Goal: Task Accomplishment & Management: Manage account settings

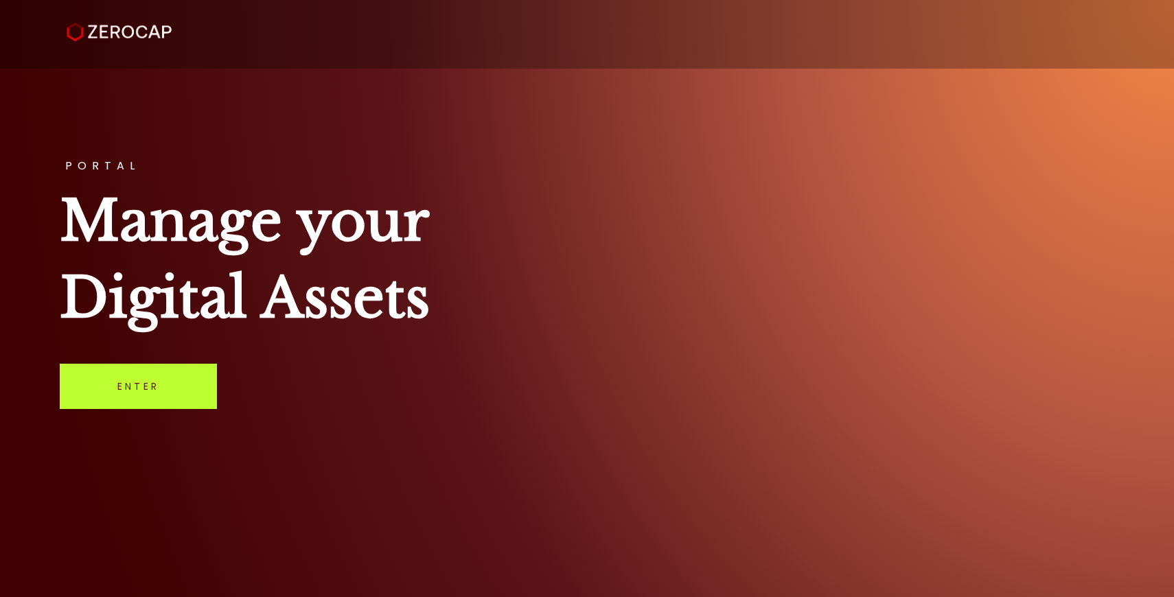
click at [136, 386] on link "Enter" at bounding box center [138, 386] width 157 height 45
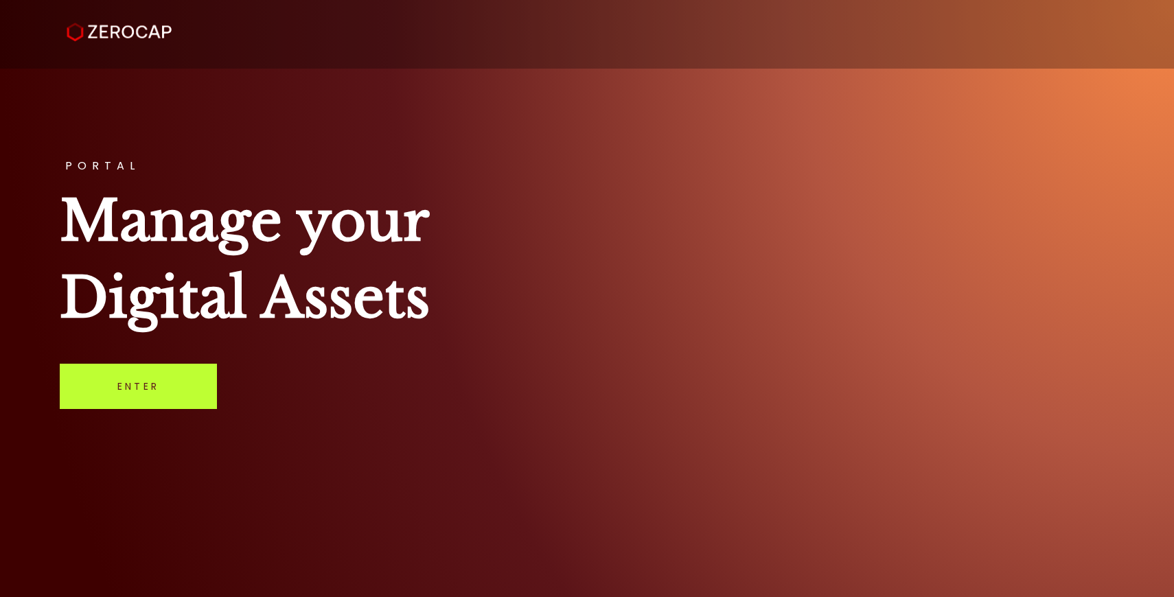
click at [136, 386] on link "Enter" at bounding box center [138, 386] width 157 height 45
click at [255, 319] on h1 "Manage your Digital Assets" at bounding box center [587, 260] width 1054 height 154
click at [160, 394] on link "Enter" at bounding box center [138, 386] width 157 height 45
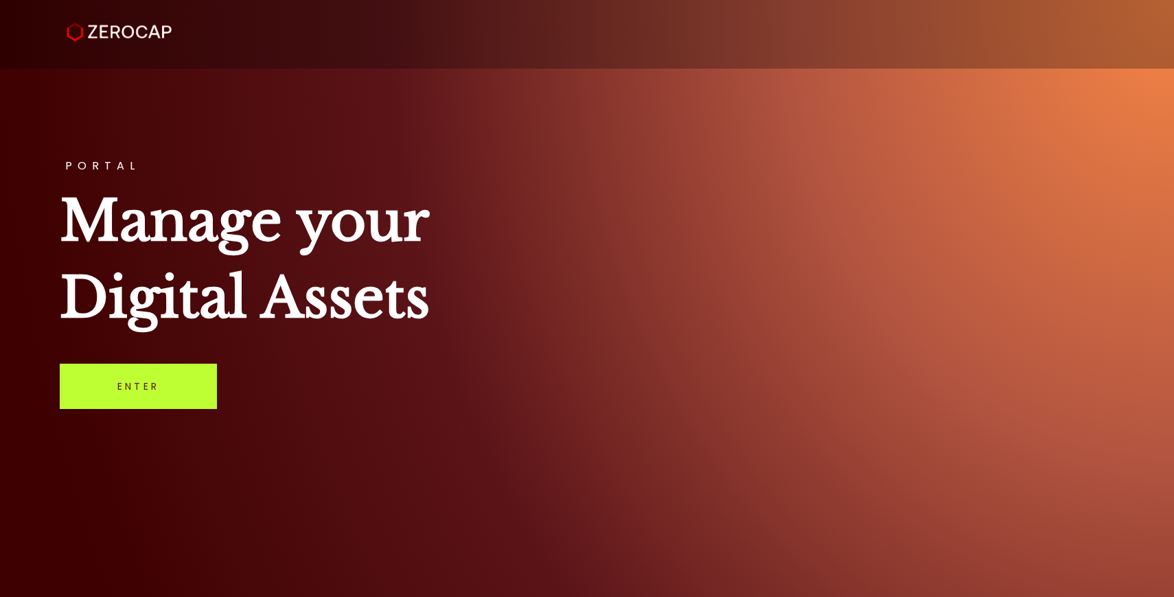
click at [160, 394] on link "Enter" at bounding box center [138, 386] width 157 height 45
click at [128, 383] on link "Enter" at bounding box center [138, 386] width 157 height 45
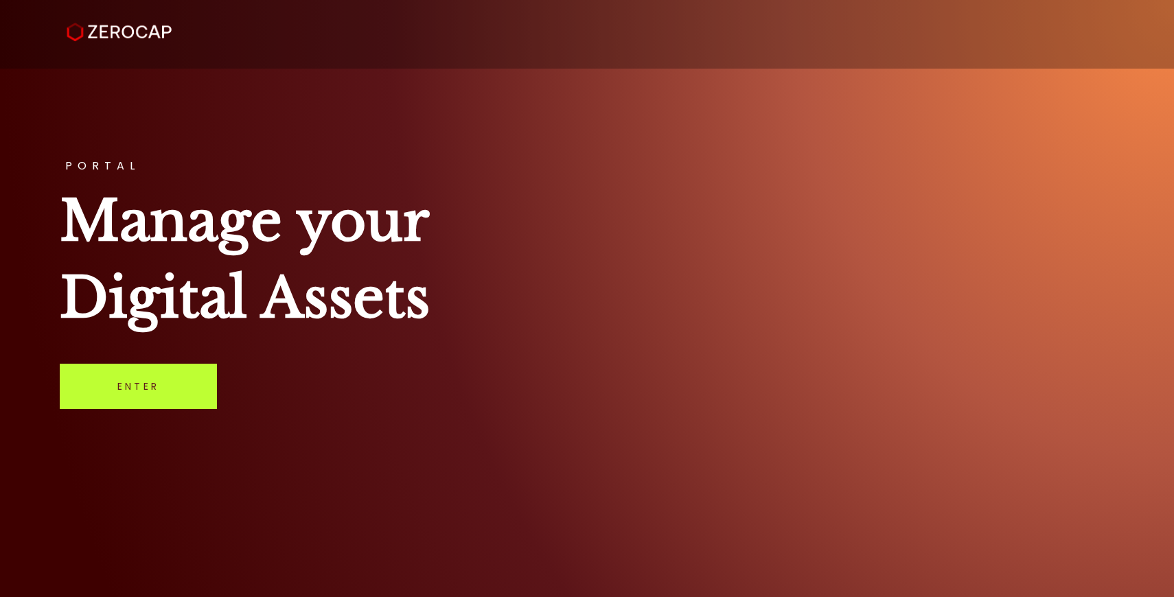
click at [155, 383] on link "Enter" at bounding box center [138, 386] width 157 height 45
click at [150, 393] on link "Enter" at bounding box center [138, 386] width 157 height 45
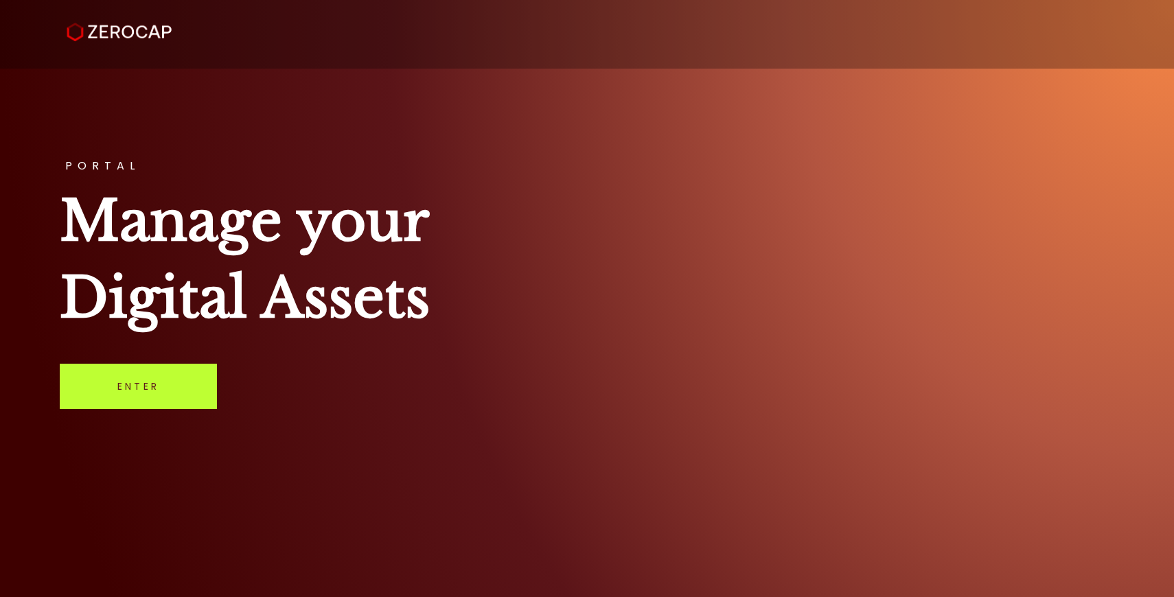
click at [150, 393] on link "Enter" at bounding box center [138, 386] width 157 height 45
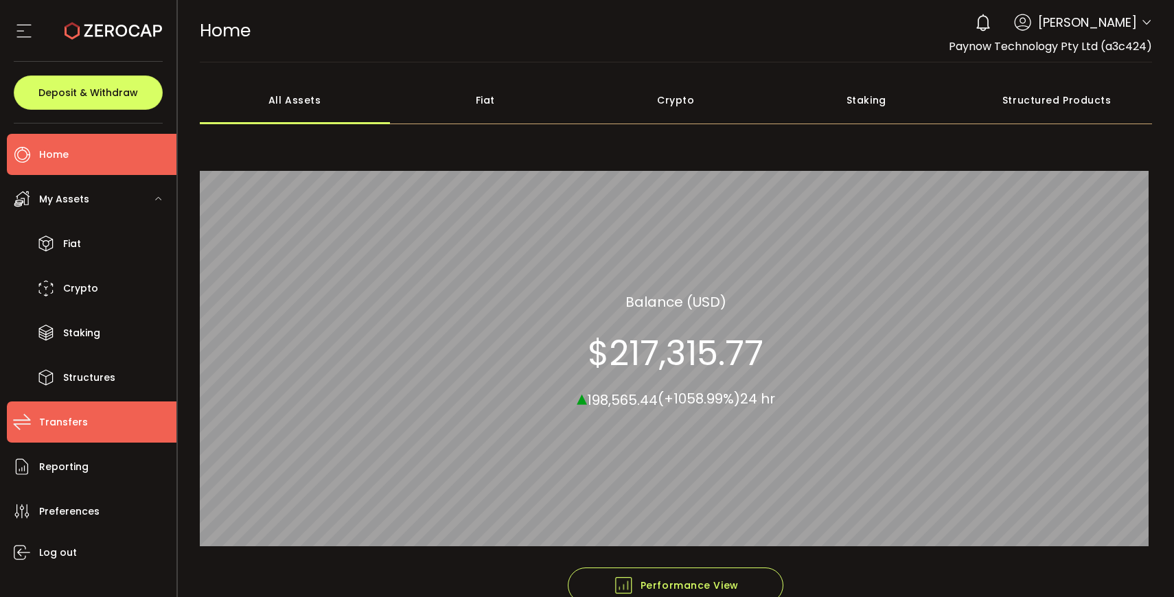
click at [82, 421] on span "Transfers" at bounding box center [63, 422] width 49 height 20
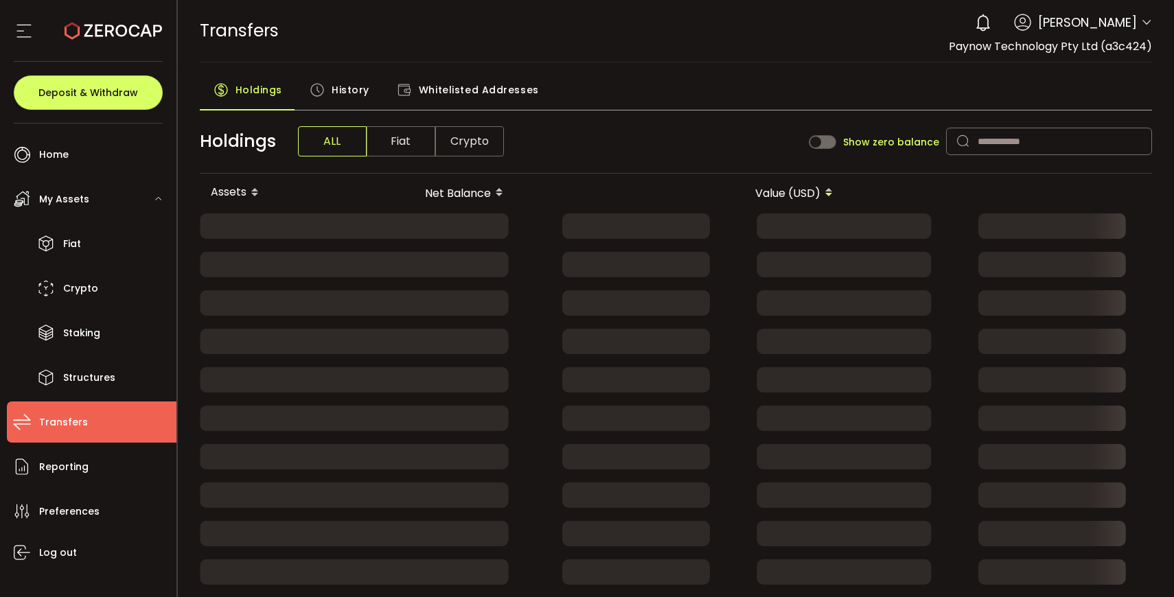
click at [350, 90] on span "History" at bounding box center [350, 89] width 38 height 27
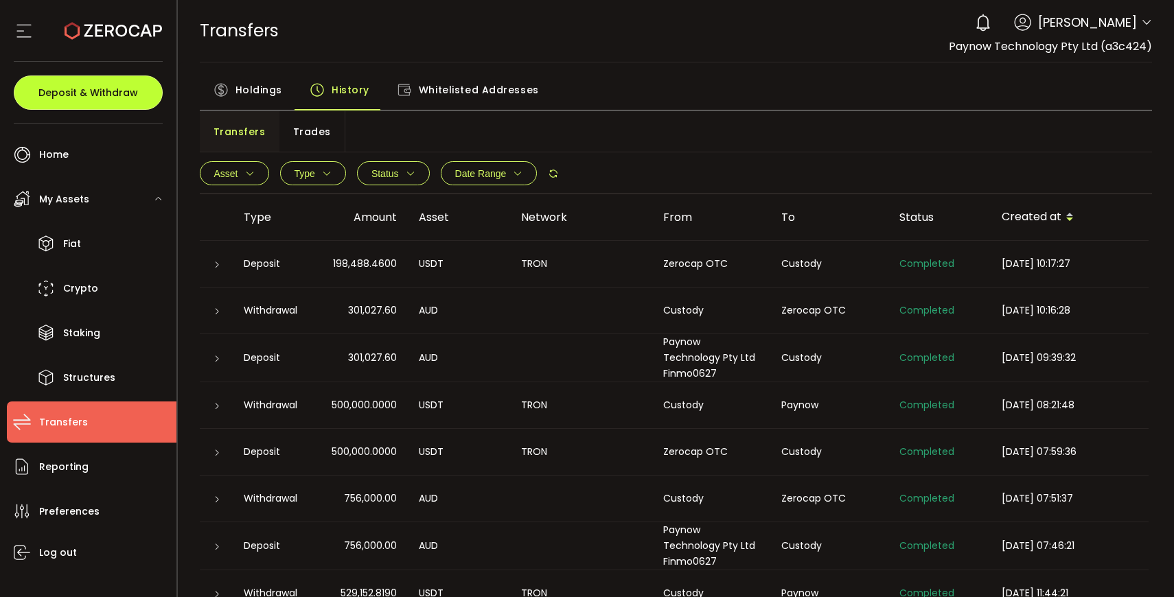
click at [121, 96] on span "Deposit & Withdraw" at bounding box center [88, 93] width 100 height 10
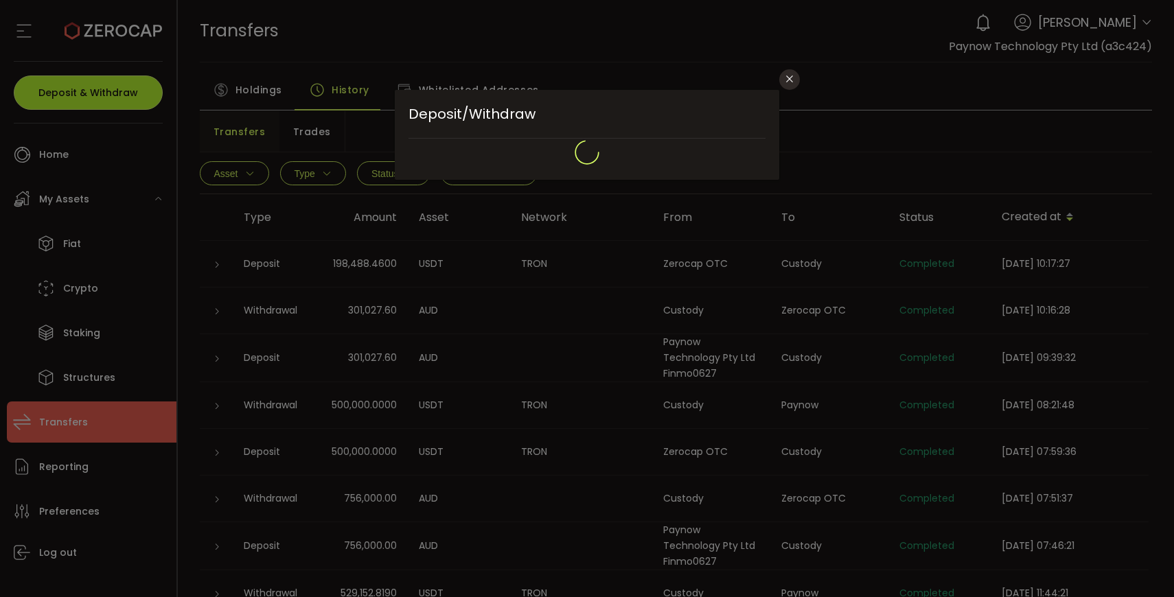
type input "**********"
type input "*******"
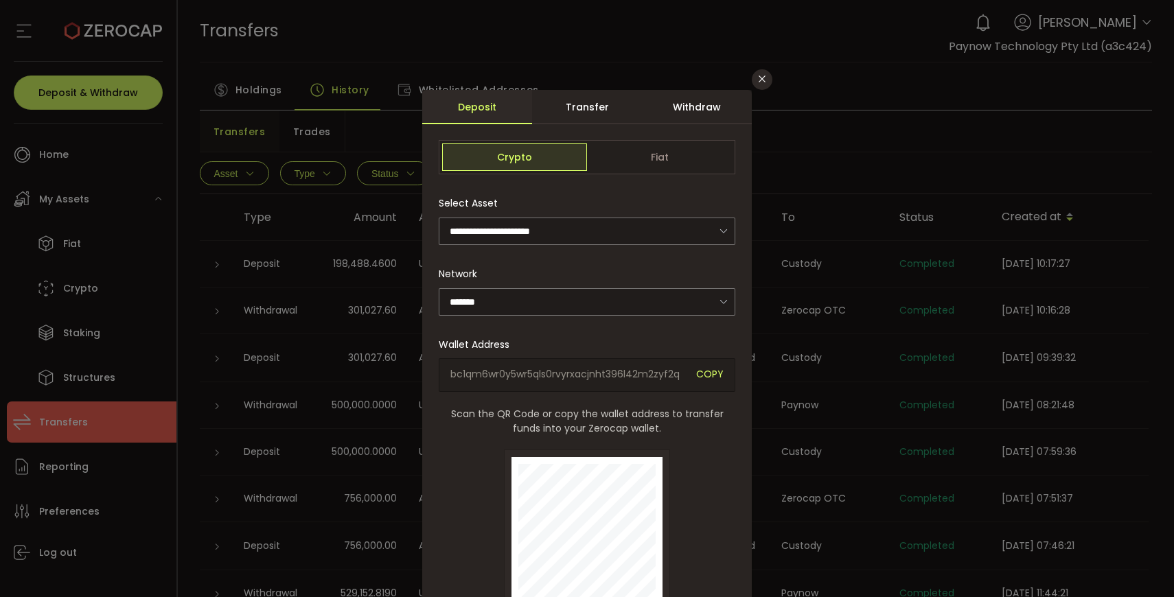
click at [663, 115] on div "Withdraw" at bounding box center [697, 107] width 110 height 34
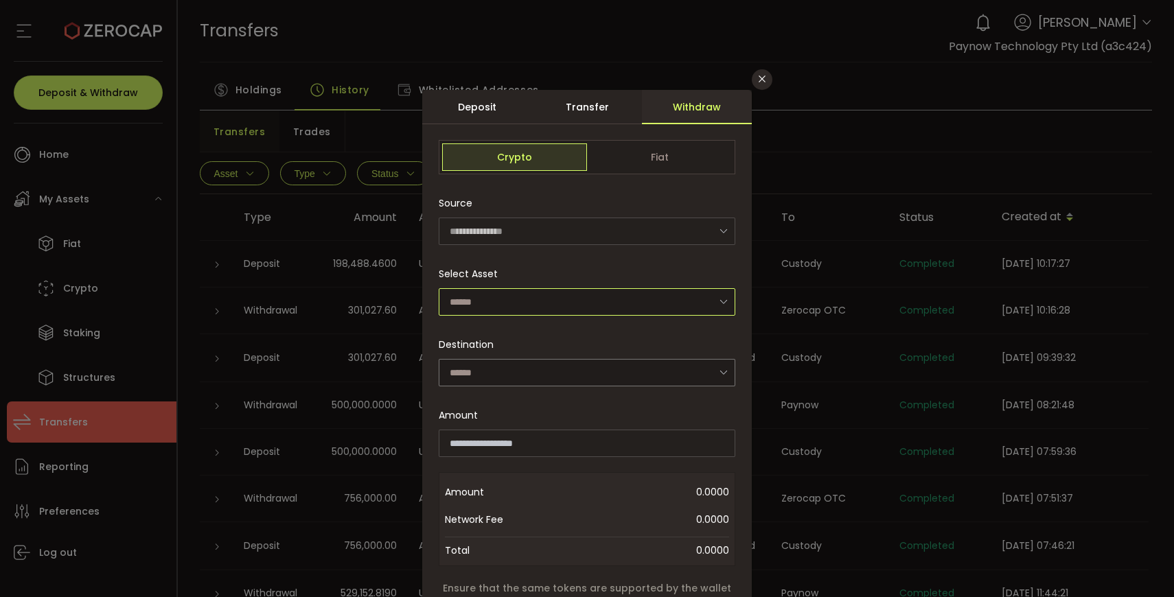
click at [522, 304] on input "dialog" at bounding box center [587, 301] width 296 height 27
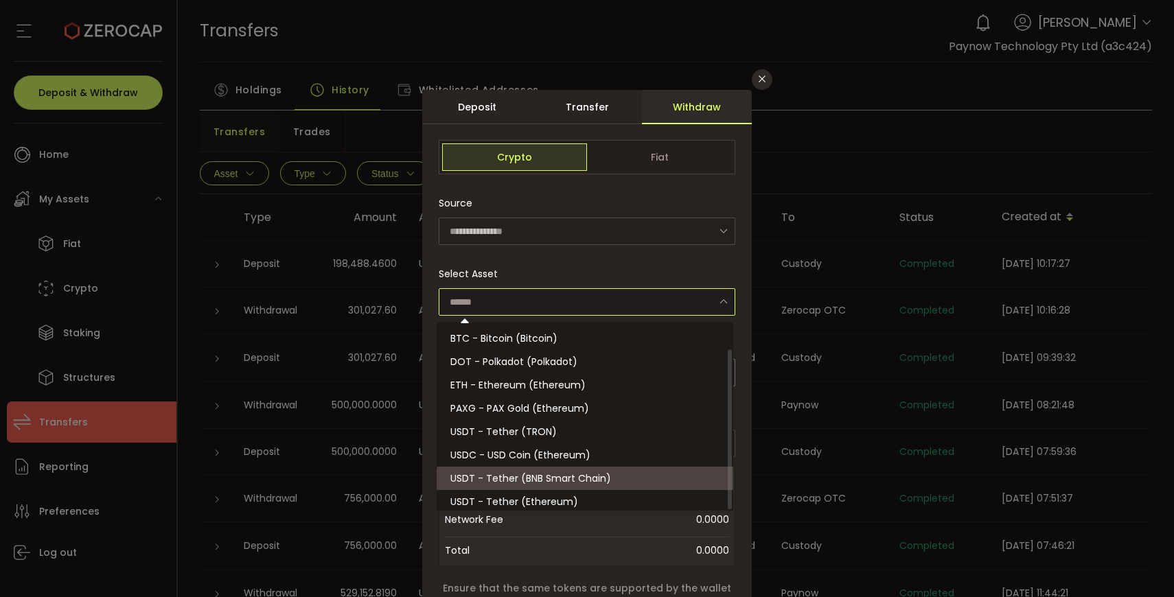
scroll to position [30, 0]
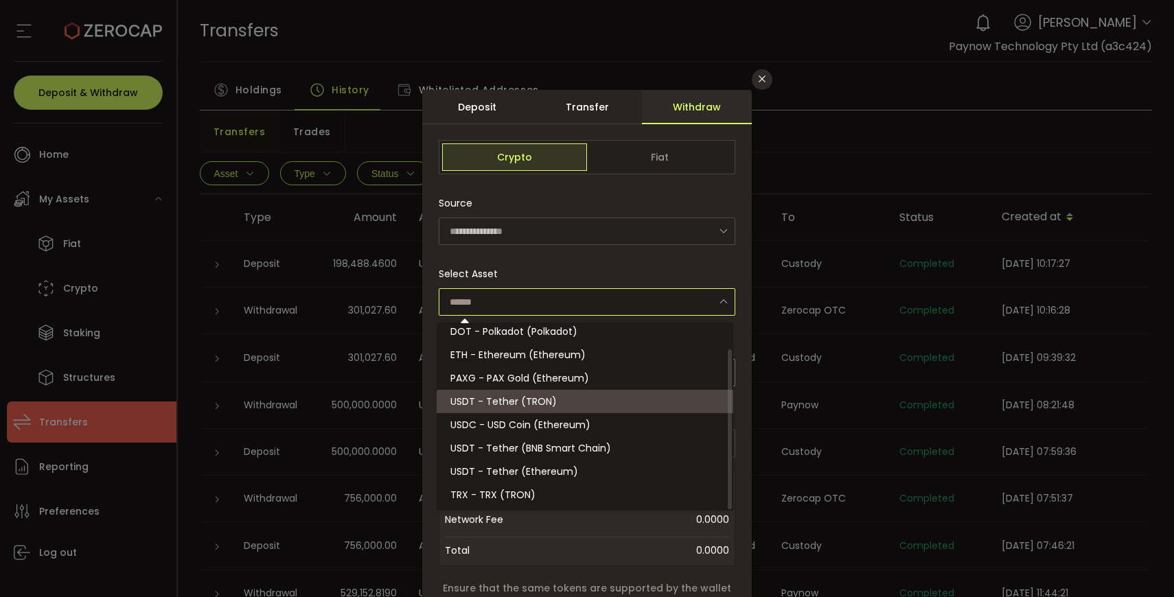
click at [545, 405] on span "USDT - Tether (TRON)" at bounding box center [503, 402] width 106 height 14
type input "**********"
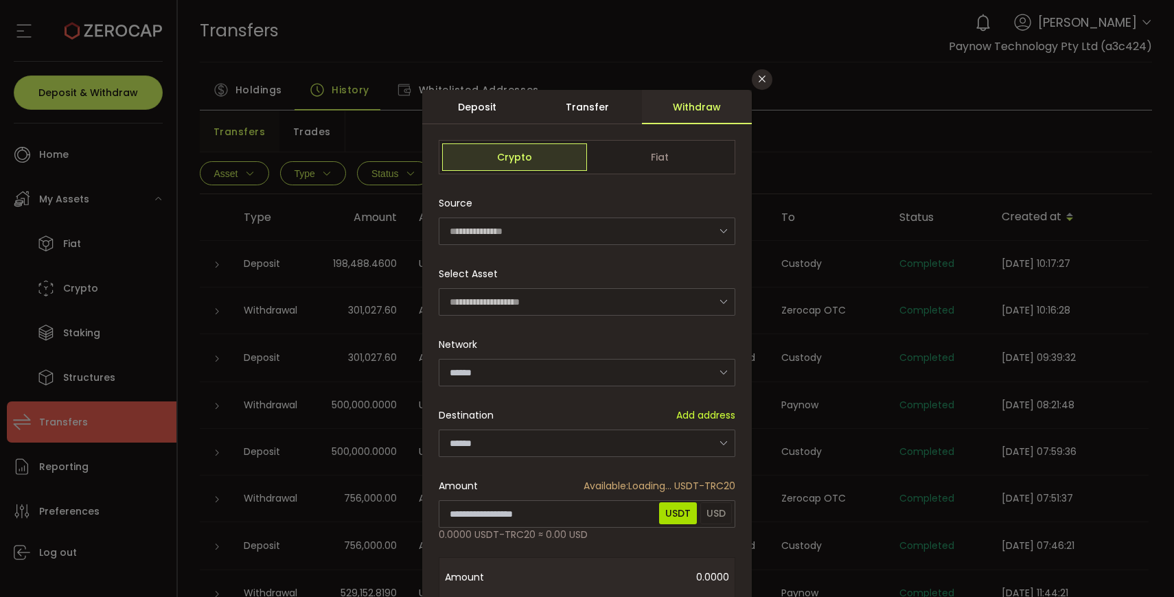
type input "****"
click at [503, 445] on input "dialog" at bounding box center [587, 443] width 296 height 27
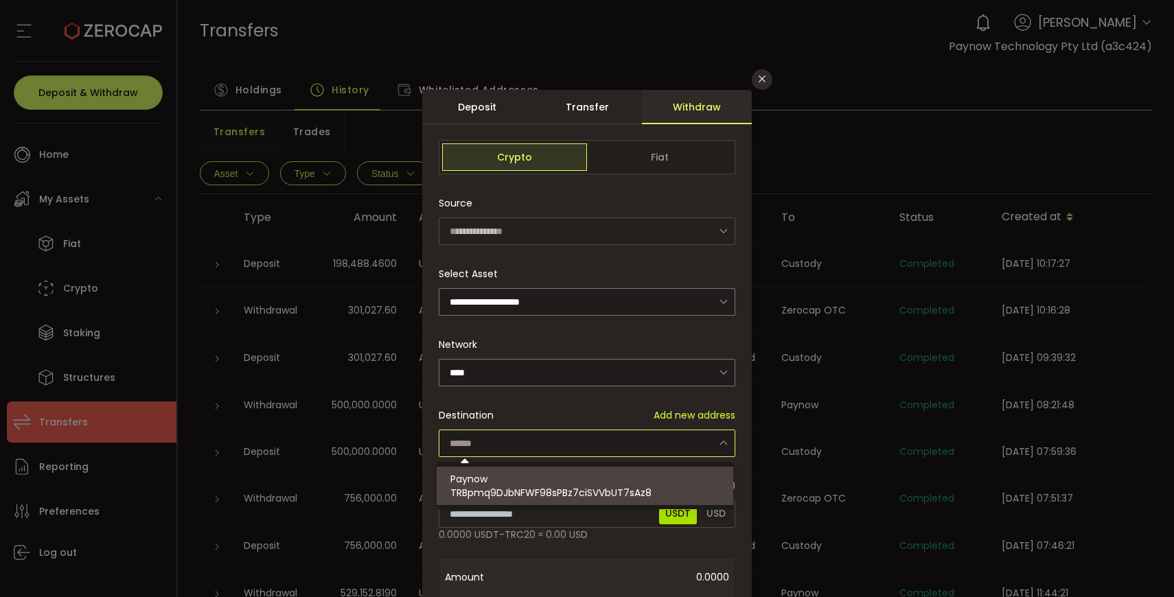
click at [503, 491] on span "TRBpmq9DJbNFWF98sPBz7ciSVVbUT7sAz8" at bounding box center [550, 493] width 201 height 14
type input "**********"
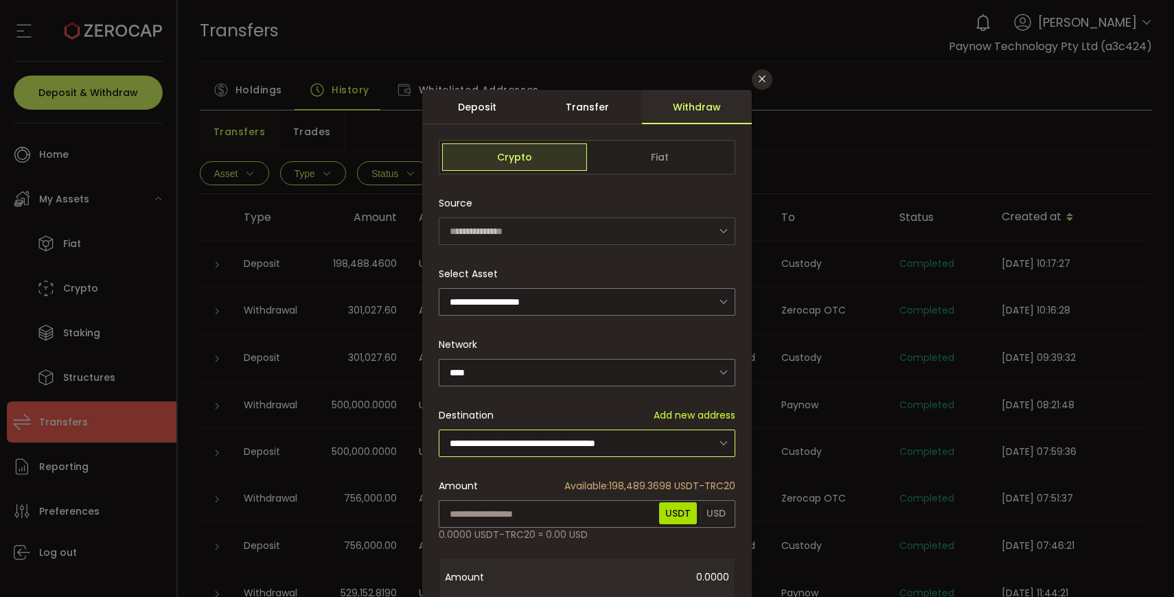
scroll to position [65, 0]
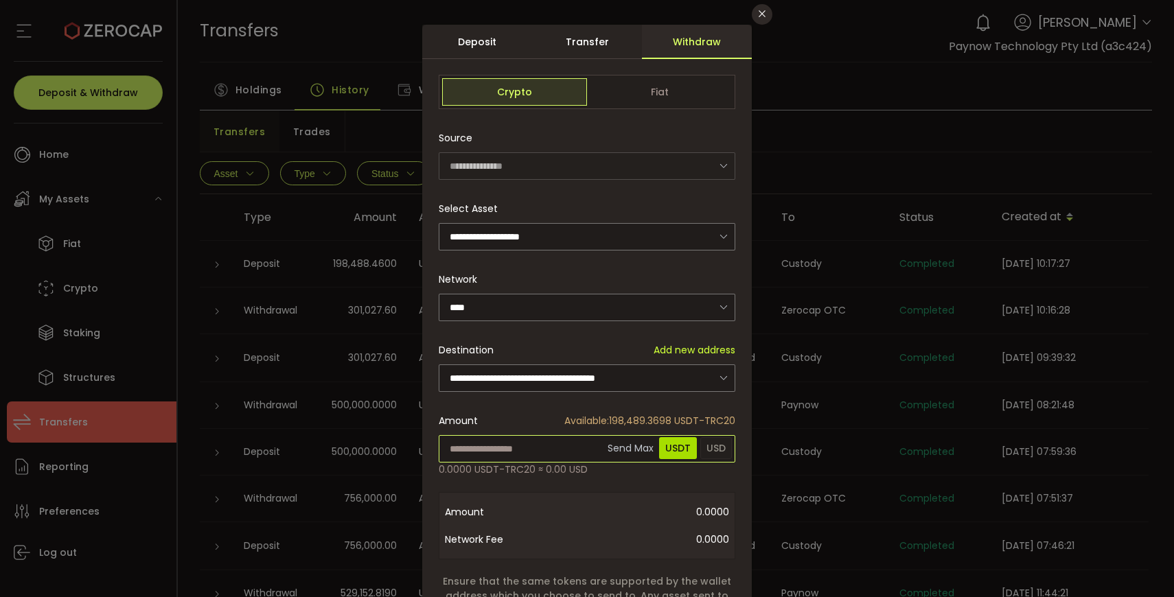
click at [503, 458] on input "dialog" at bounding box center [587, 448] width 296 height 27
paste input "*********"
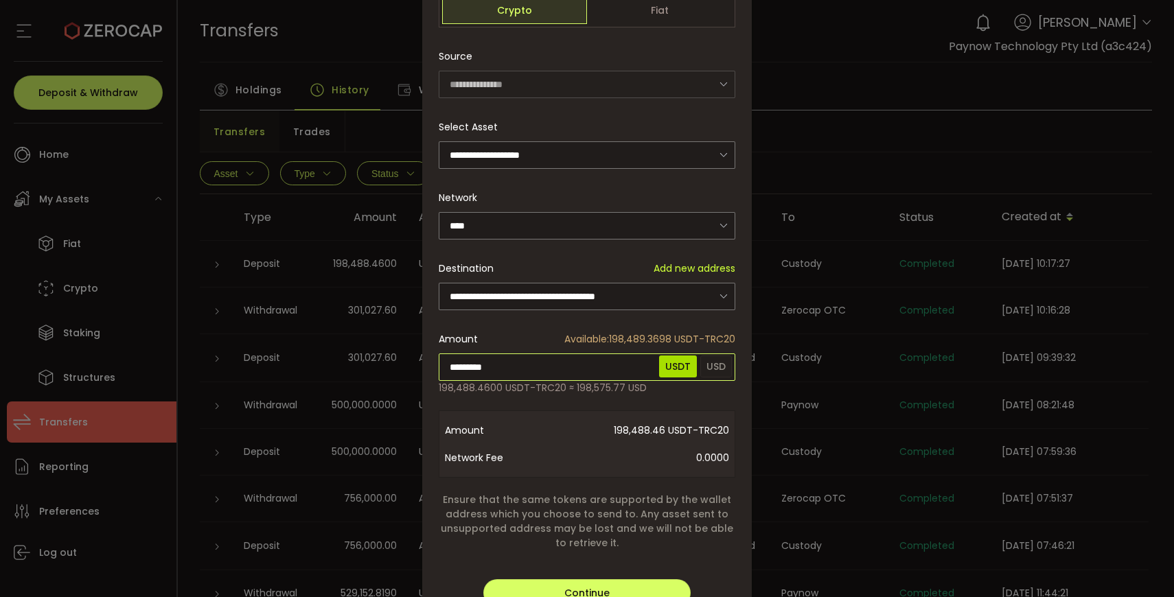
scroll to position [226, 0]
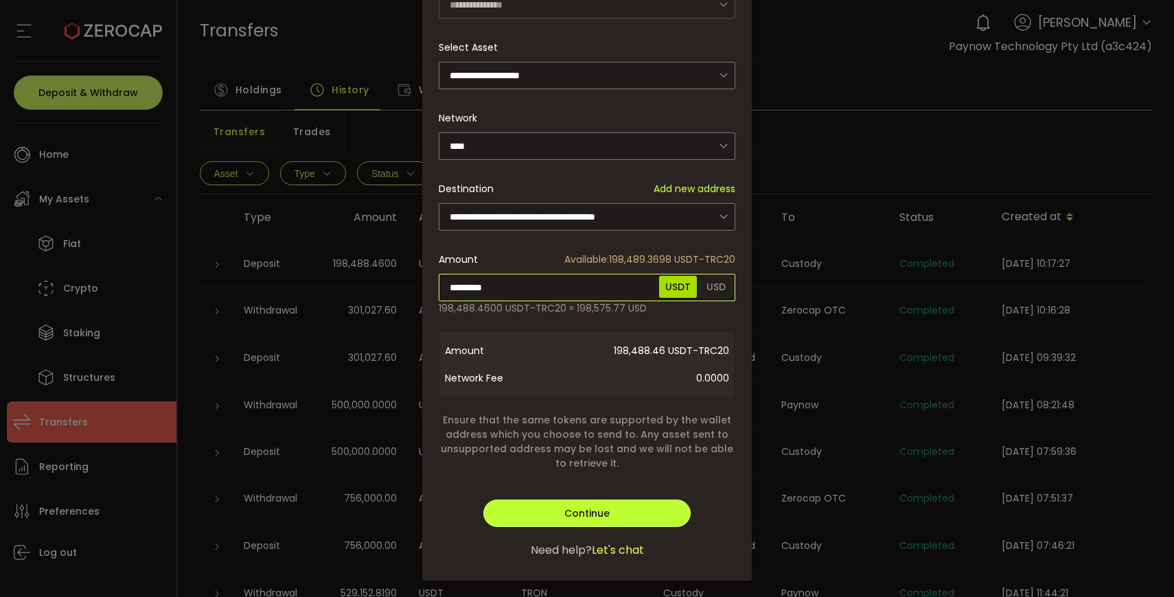
type input "*********"
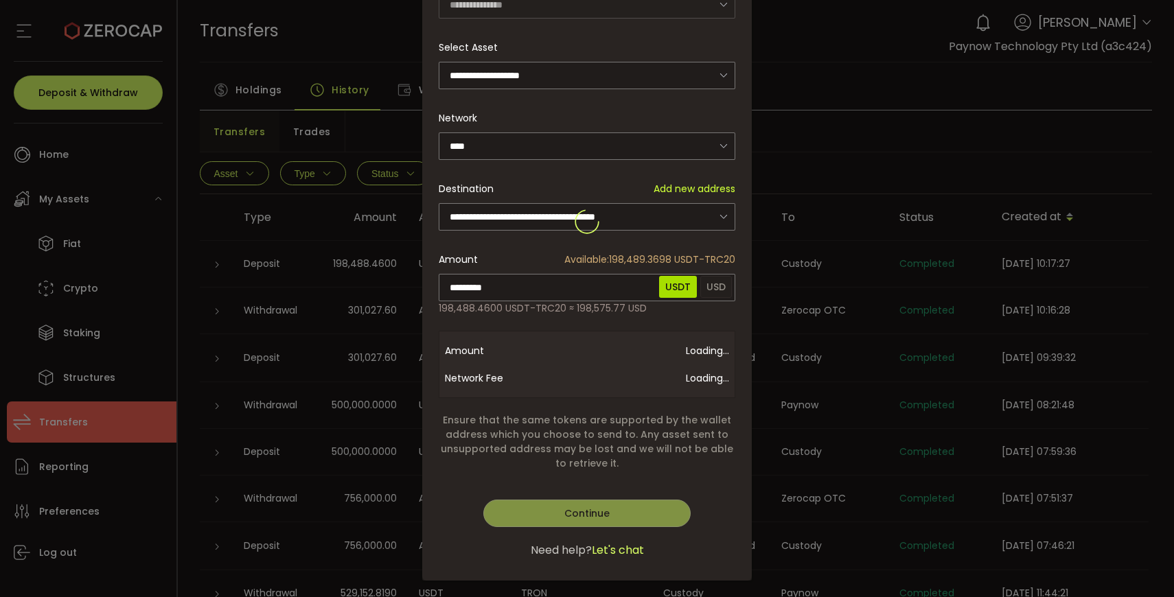
click at [582, 511] on div "**********" at bounding box center [586, 221] width 329 height 717
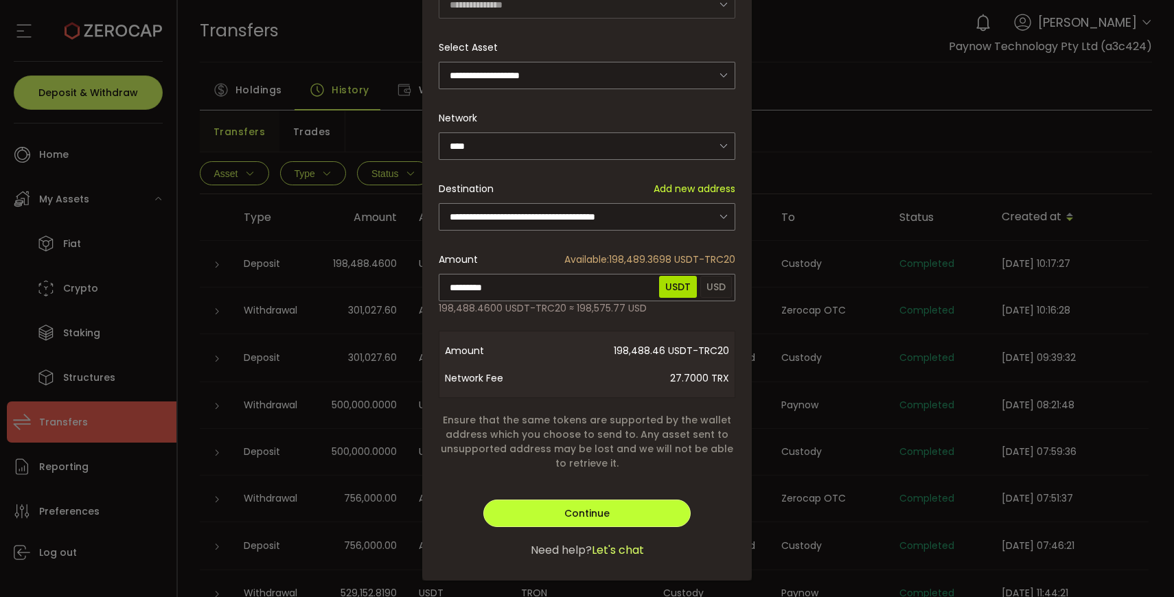
click at [582, 511] on span "Continue" at bounding box center [586, 513] width 45 height 14
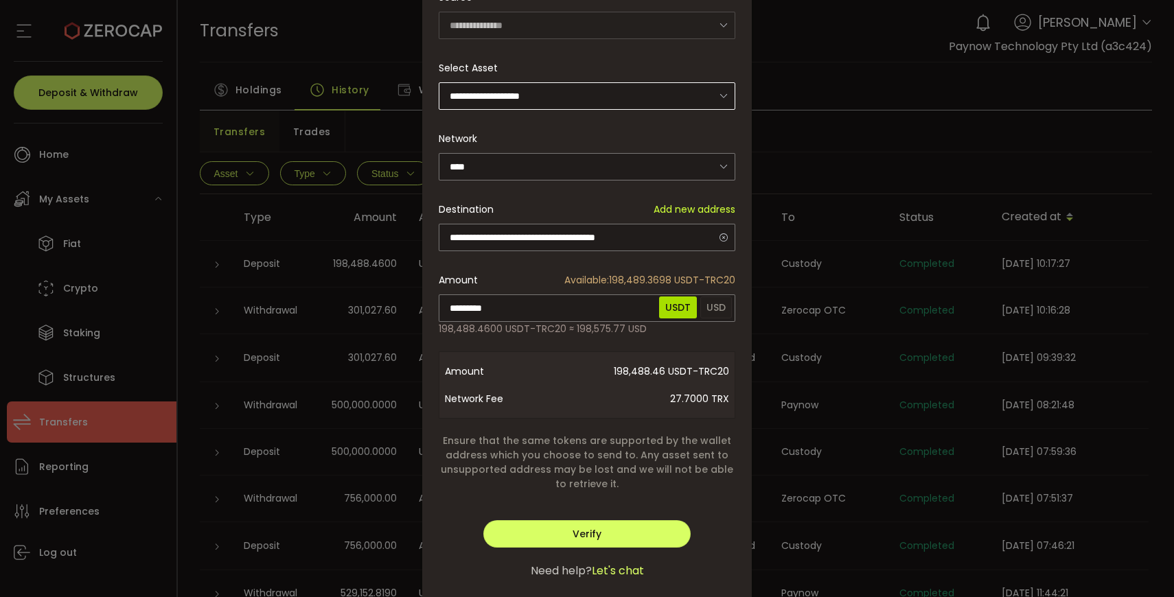
scroll to position [237, 0]
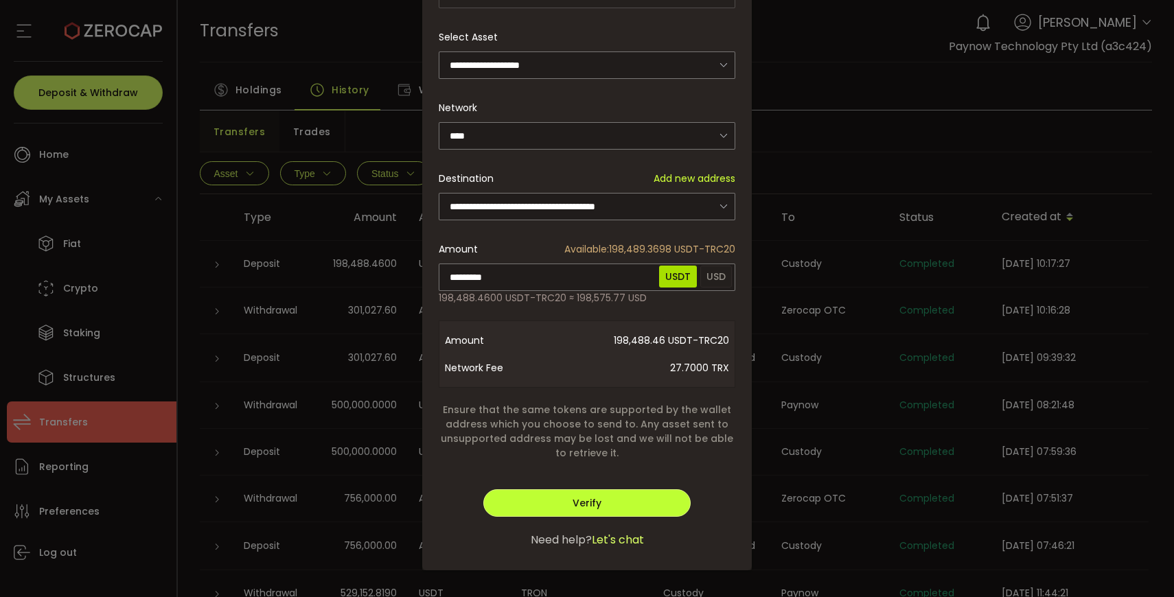
click at [622, 496] on button "Verify" at bounding box center [586, 502] width 207 height 27
click at [581, 496] on span "Verify" at bounding box center [586, 503] width 29 height 14
click at [588, 499] on span "Verify" at bounding box center [586, 503] width 29 height 14
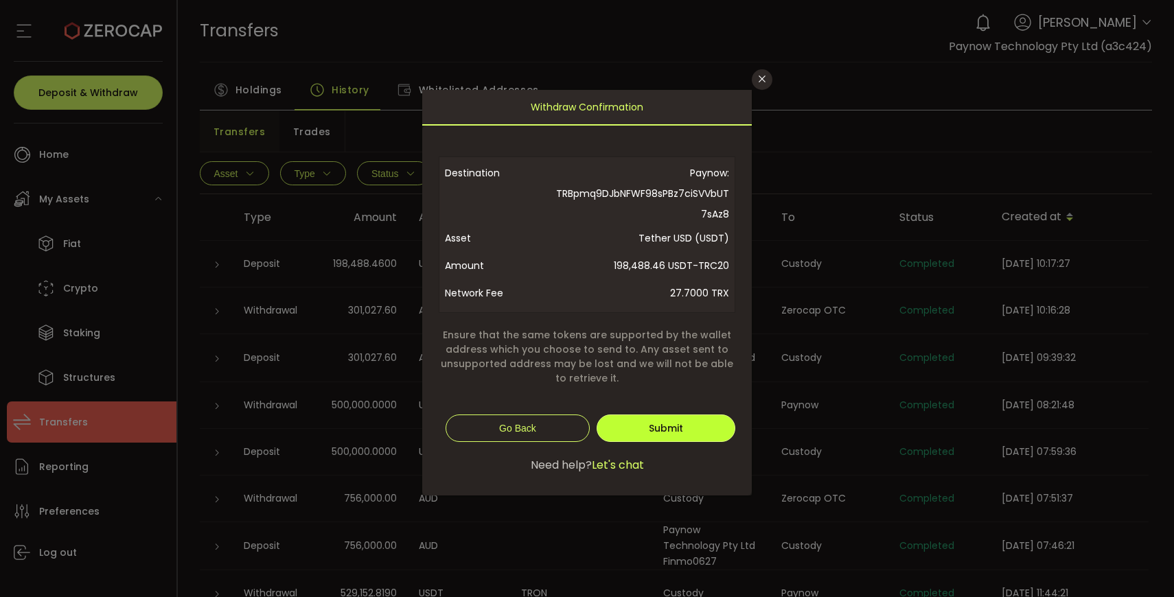
click at [660, 419] on button "Submit" at bounding box center [665, 428] width 139 height 27
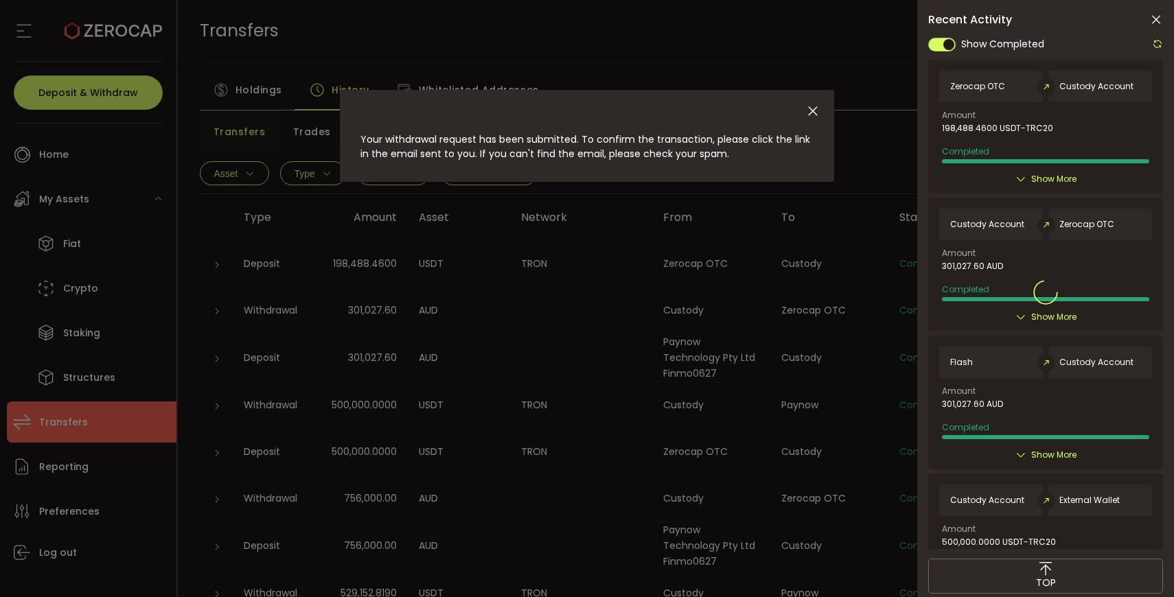
click at [640, 334] on div "Your withdrawal request has been submitted. To confirm the transaction, please …" at bounding box center [587, 298] width 1174 height 597
click at [818, 110] on icon "Close" at bounding box center [812, 111] width 15 height 15
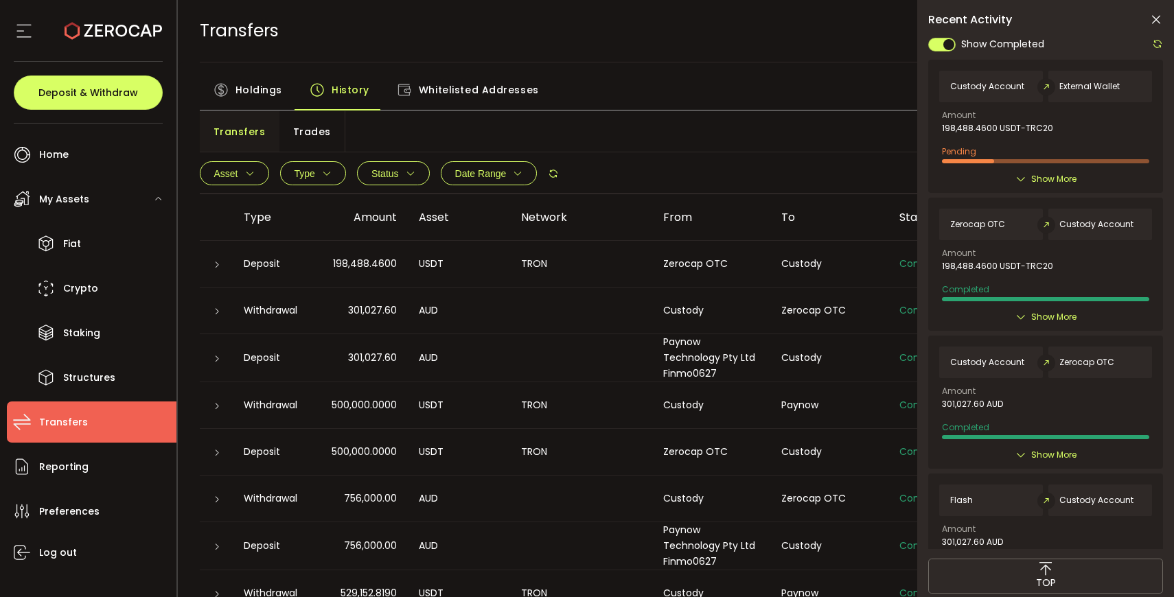
click at [513, 245] on td "TRON" at bounding box center [581, 264] width 142 height 47
click at [585, 38] on div "TRANSFERS Buy Power $0.00 USD Transfers Transfers Your verification is pending …" at bounding box center [676, 31] width 953 height 62
click at [1154, 21] on icon at bounding box center [1156, 20] width 14 height 14
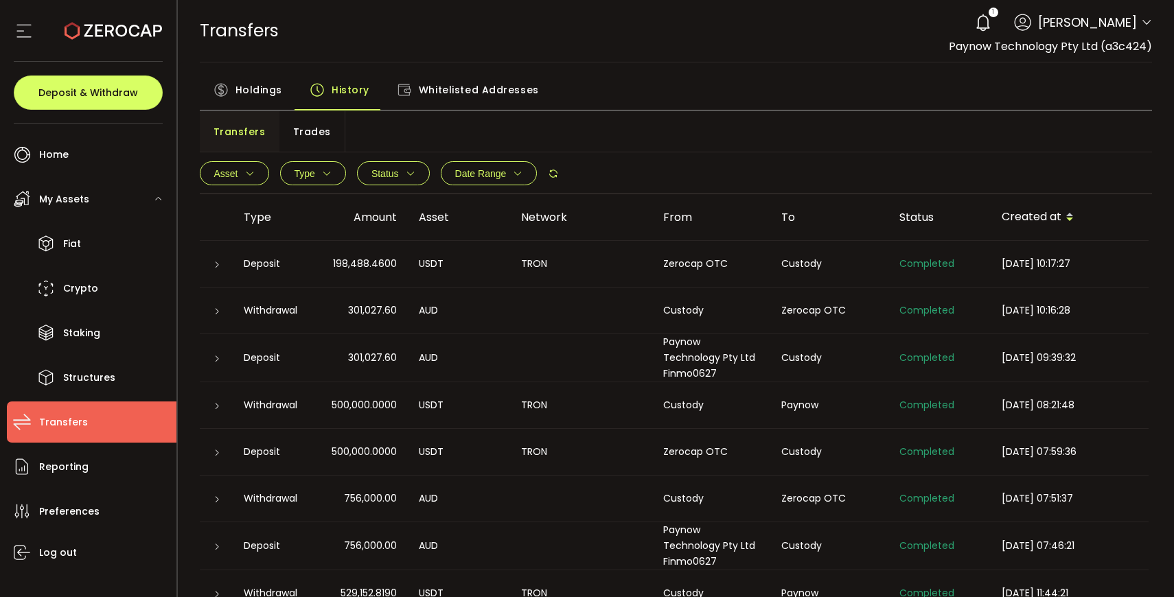
click at [220, 265] on icon at bounding box center [217, 265] width 8 height 8
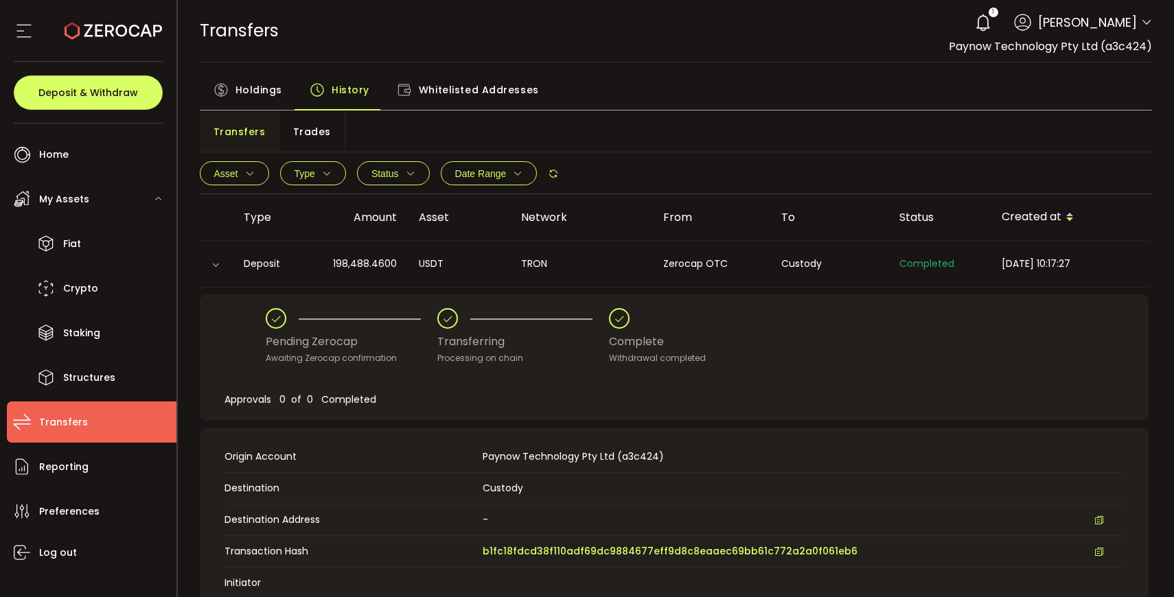
click at [224, 91] on icon at bounding box center [220, 89] width 15 height 15
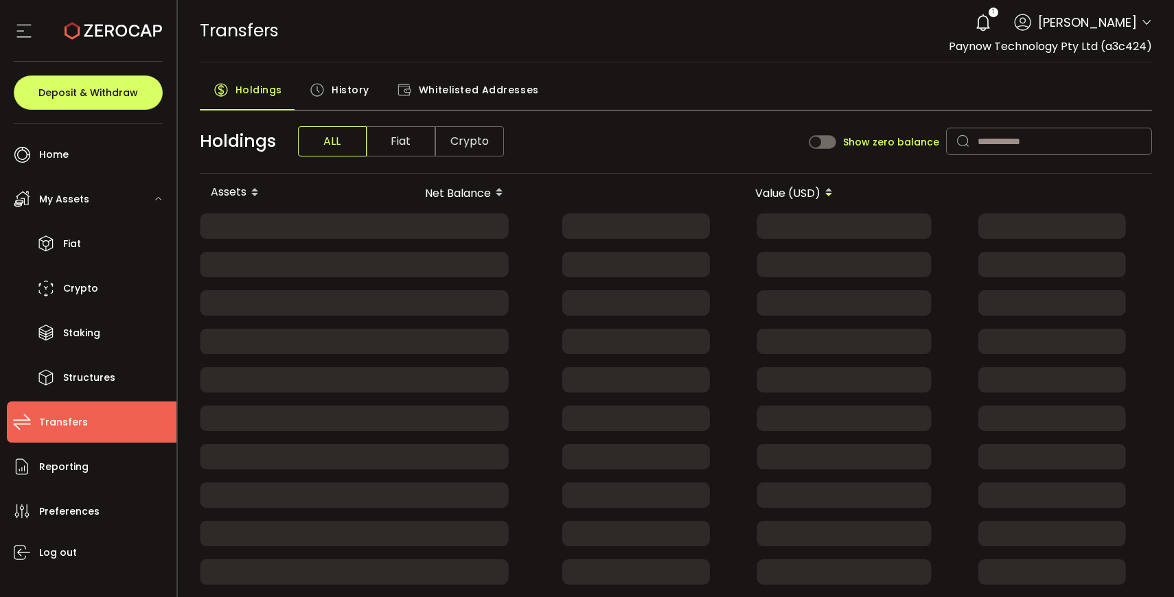
click at [310, 94] on icon at bounding box center [317, 89] width 15 height 15
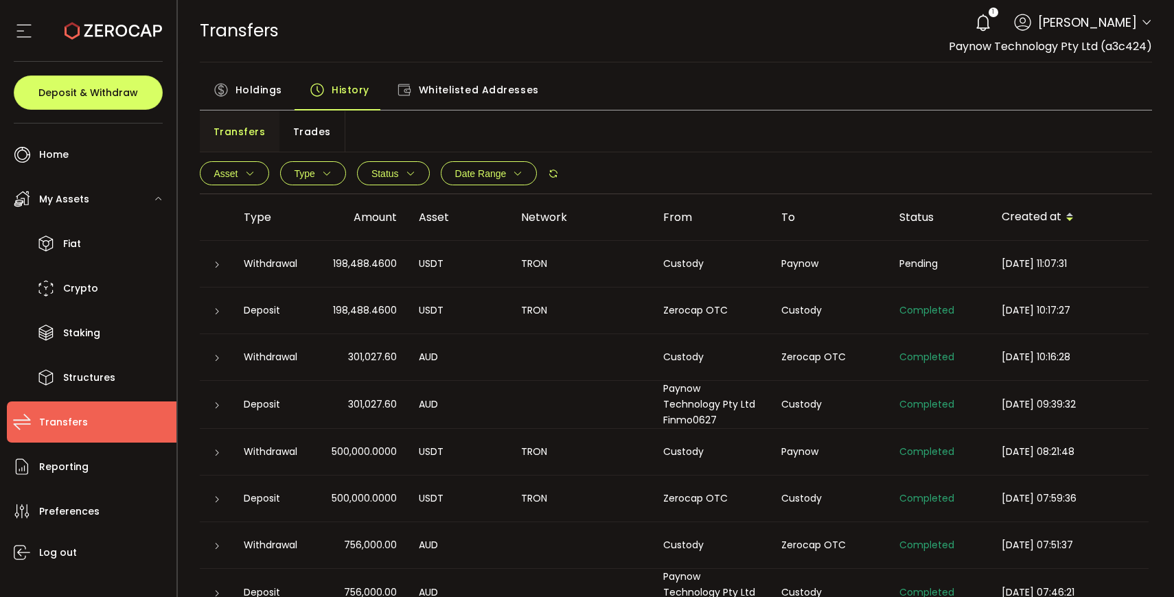
click at [220, 261] on icon at bounding box center [217, 265] width 8 height 8
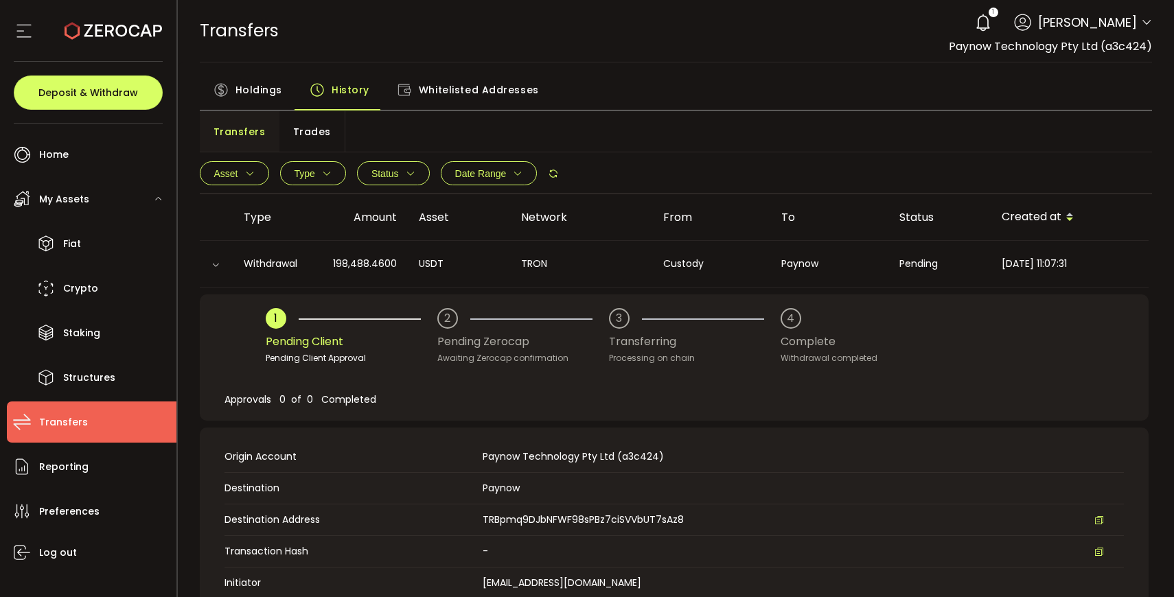
scroll to position [129, 0]
